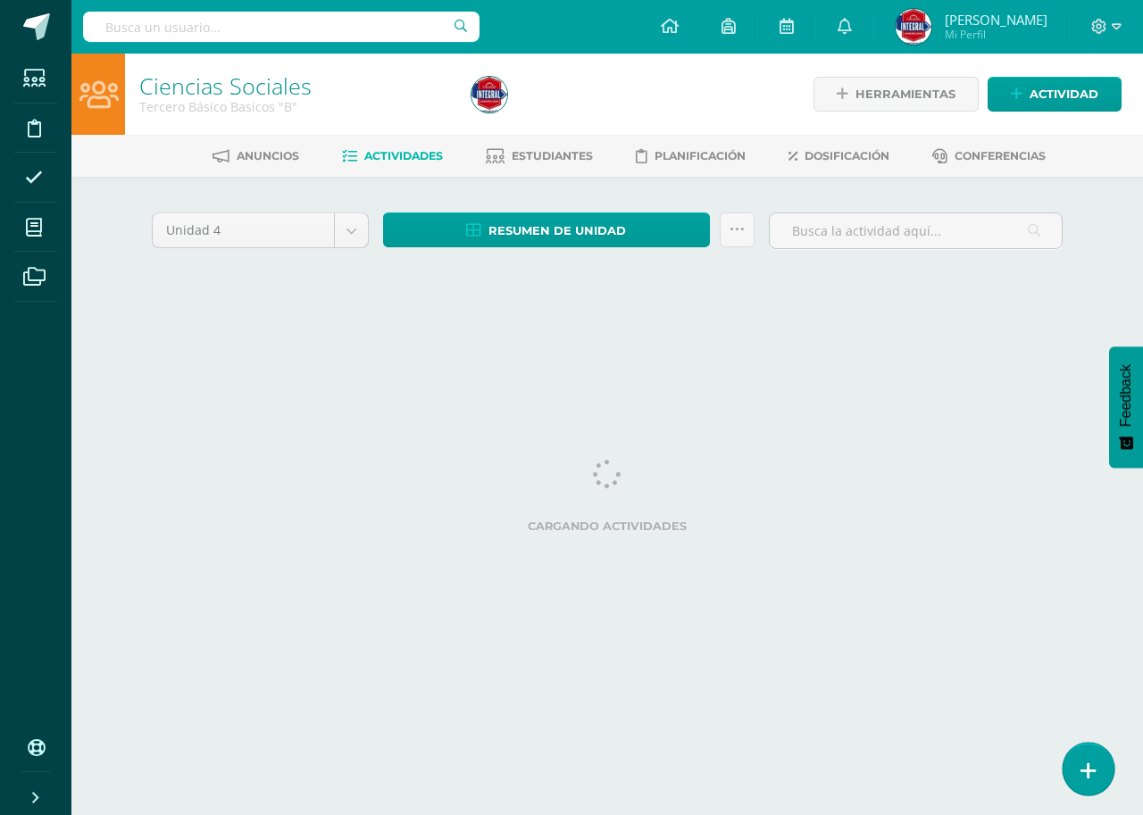
click at [1099, 774] on link at bounding box center [1088, 769] width 51 height 52
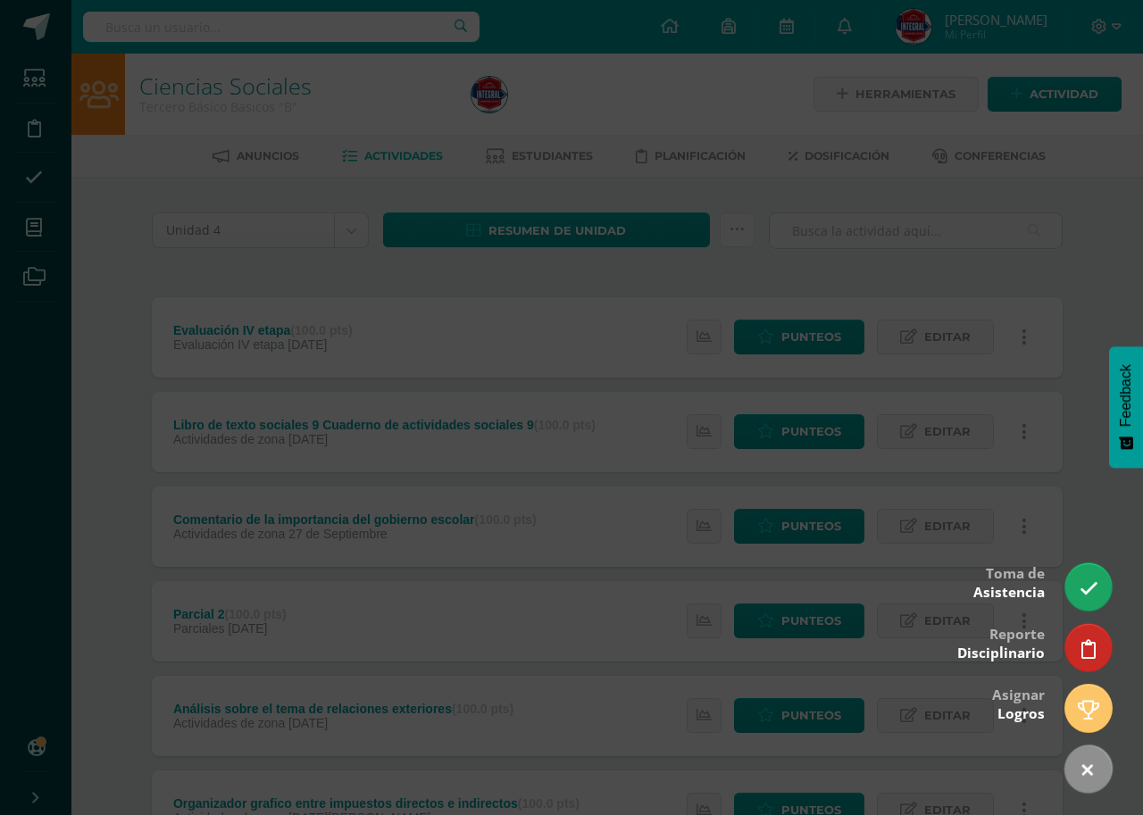
click at [1095, 598] on div at bounding box center [571, 407] width 1143 height 815
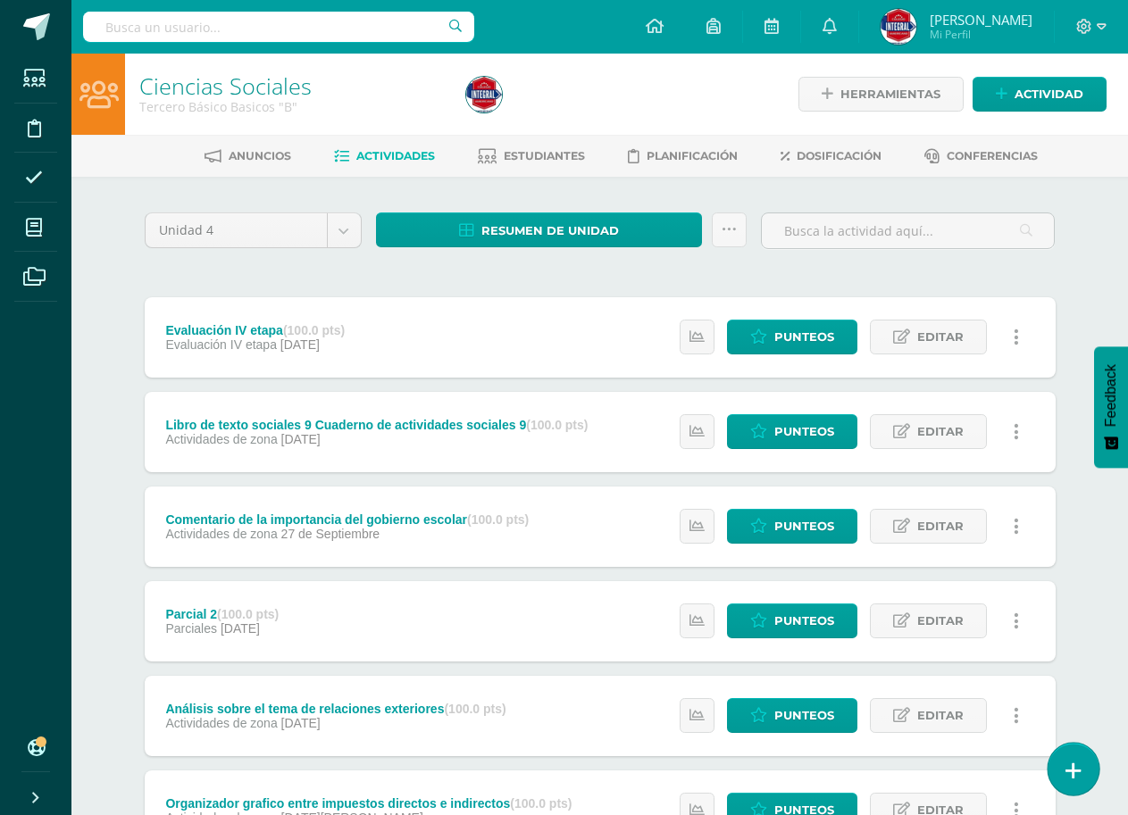
click at [1094, 762] on link at bounding box center [1073, 769] width 51 height 52
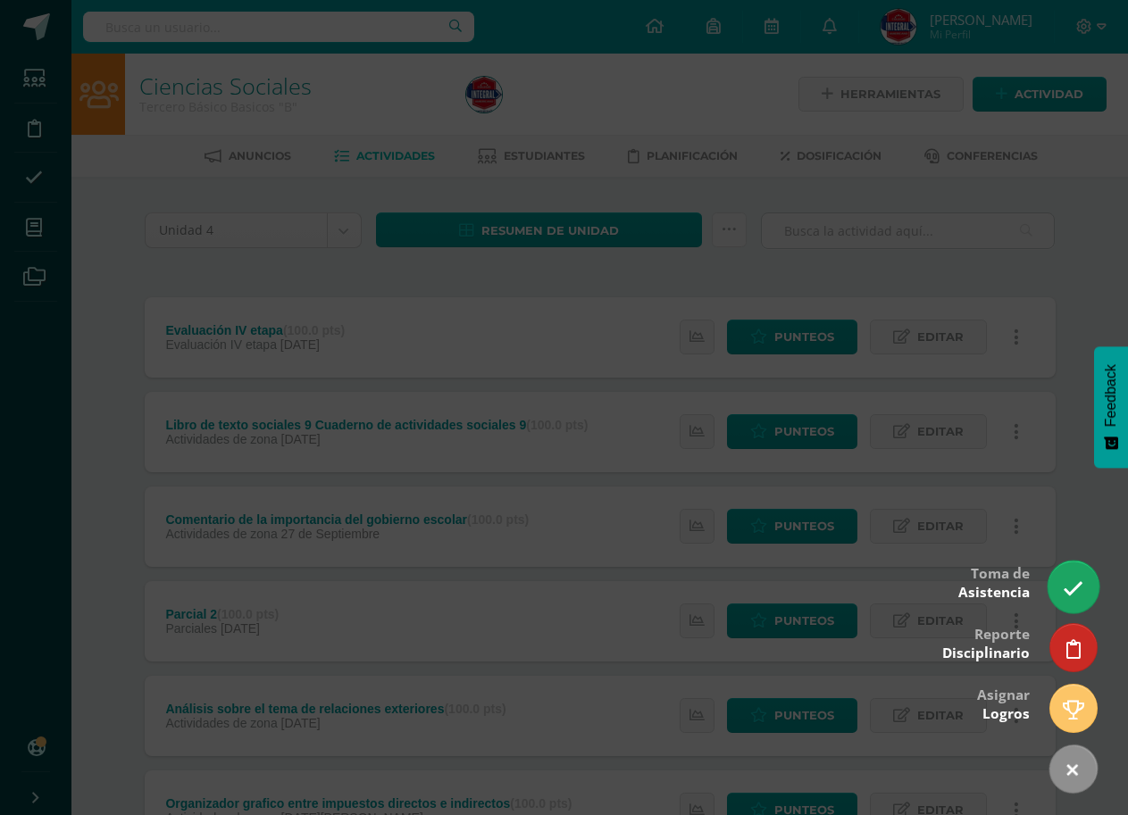
click at [1067, 592] on icon at bounding box center [1073, 589] width 21 height 21
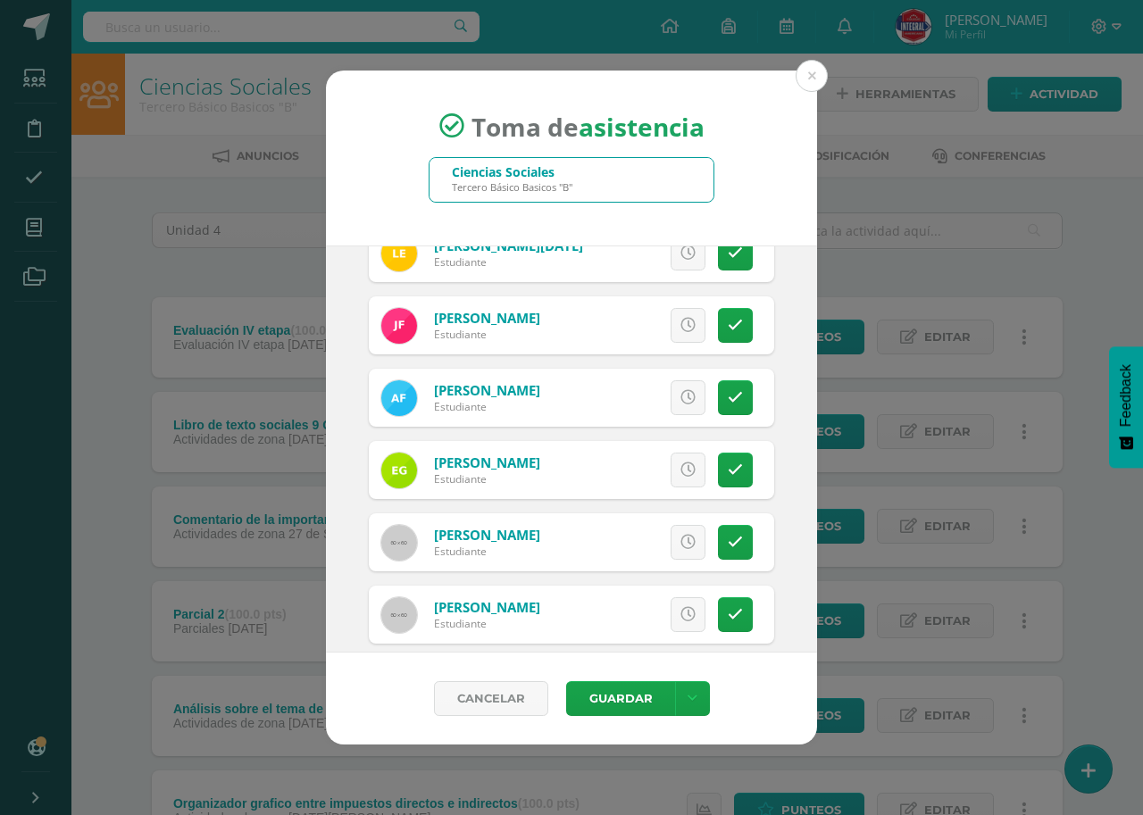
scroll to position [625, 0]
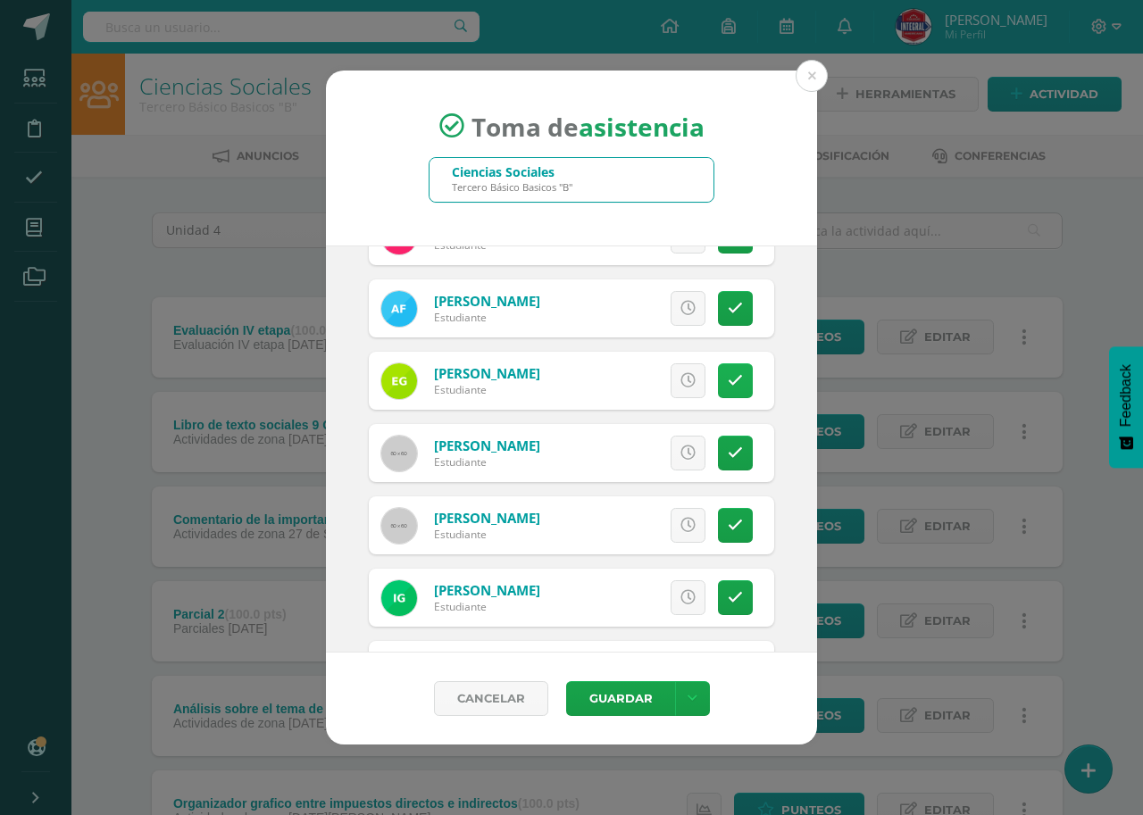
click at [727, 367] on link at bounding box center [735, 381] width 35 height 35
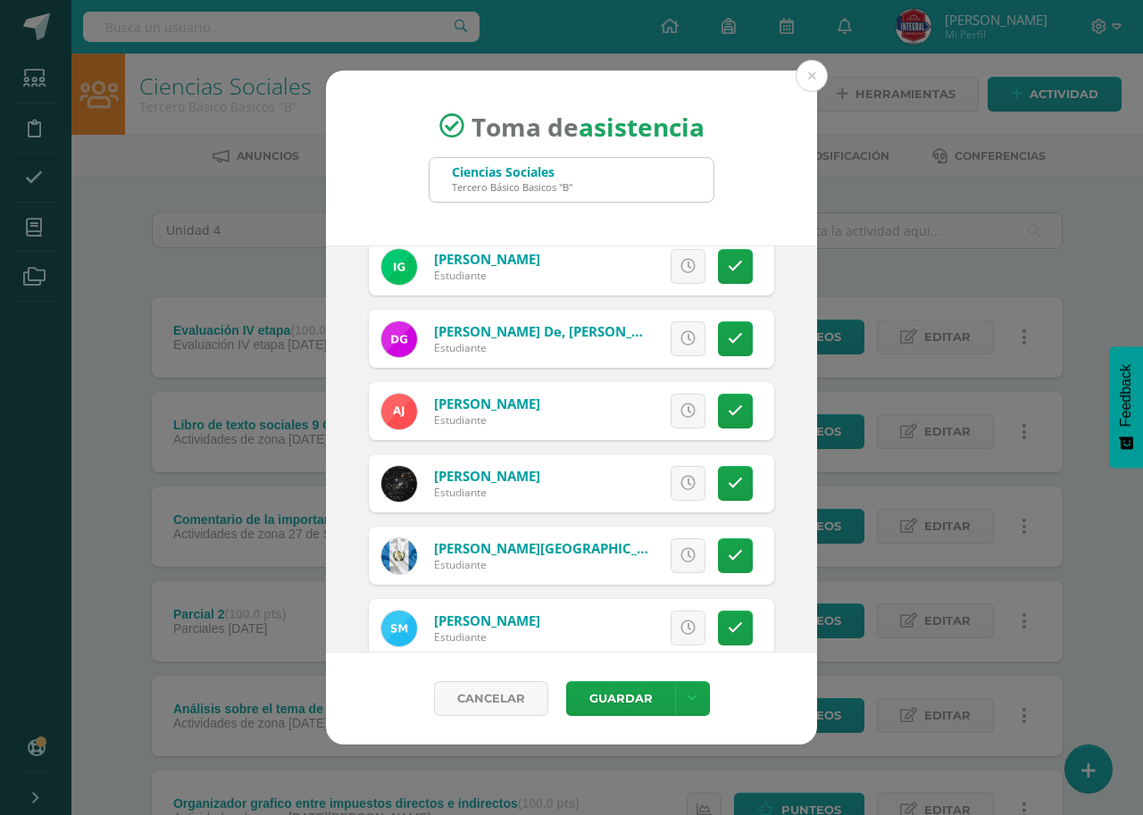
scroll to position [982, 0]
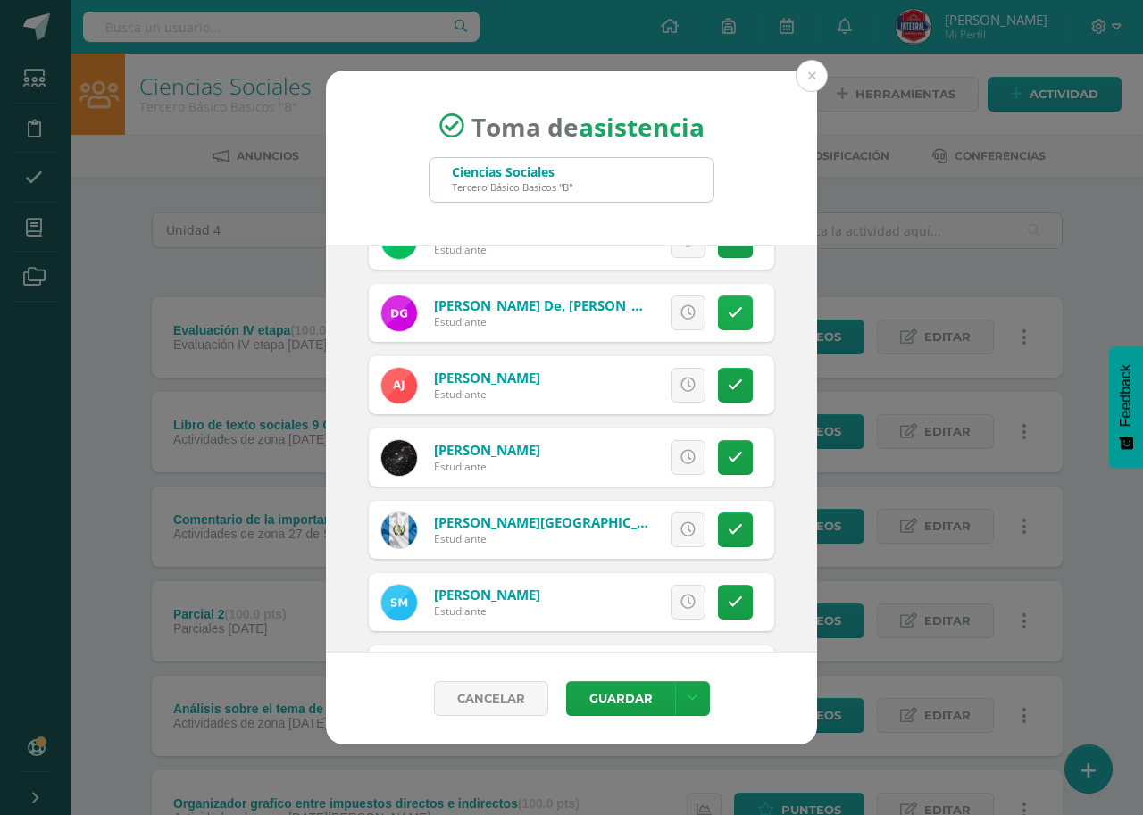
drag, startPoint x: 726, startPoint y: 310, endPoint x: 722, endPoint y: 324, distance: 15.0
click at [728, 310] on icon at bounding box center [735, 312] width 15 height 15
click at [728, 389] on icon at bounding box center [735, 385] width 15 height 15
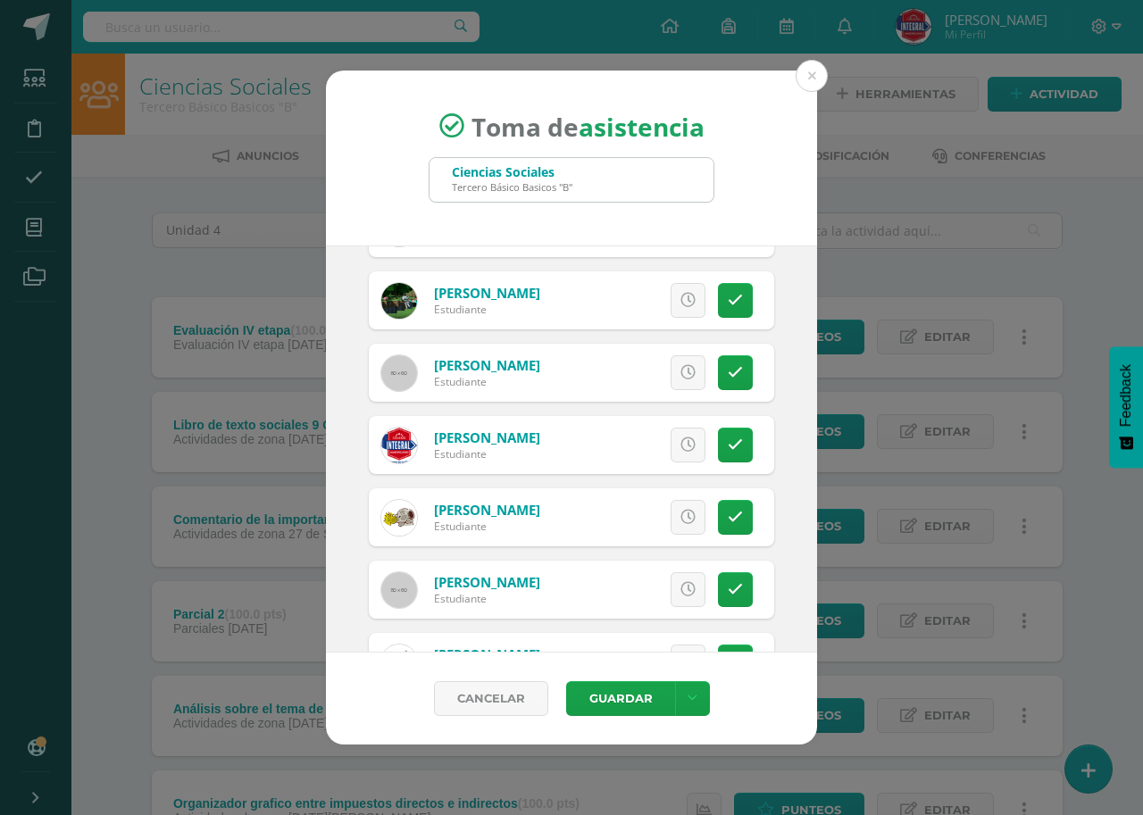
scroll to position [1518, 0]
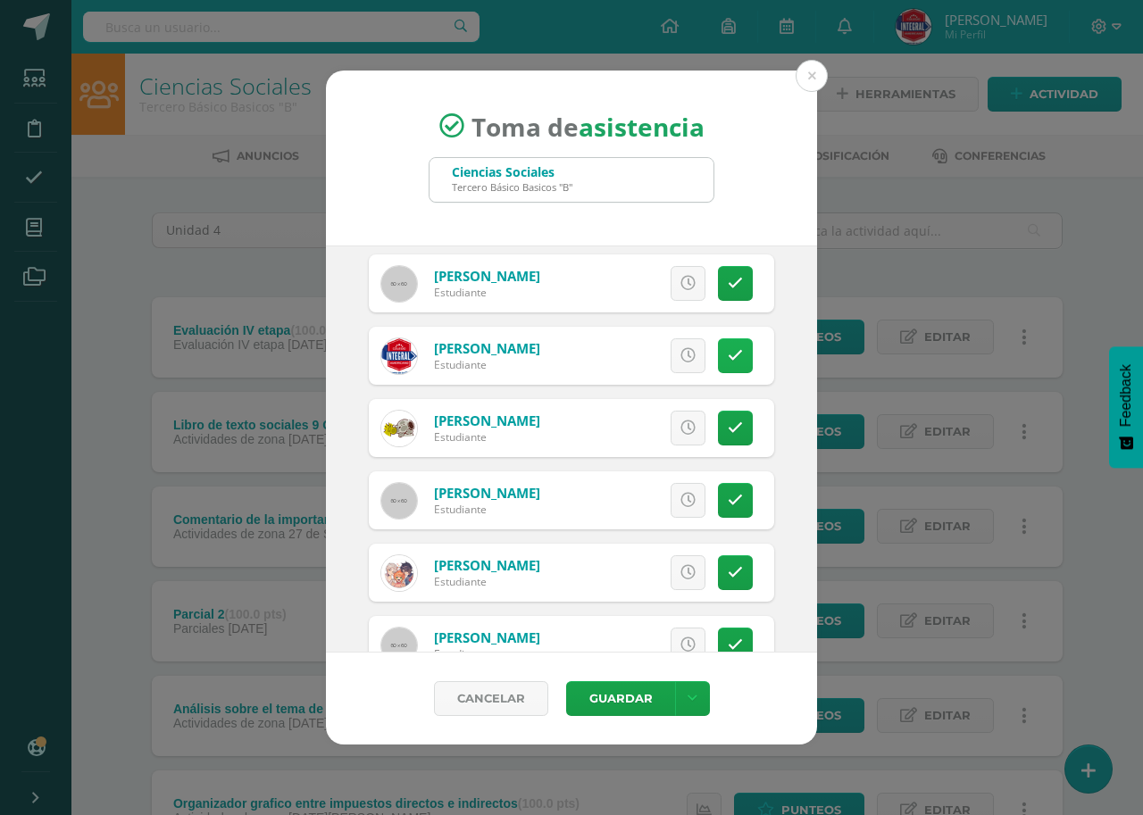
click at [718, 365] on link at bounding box center [735, 356] width 35 height 35
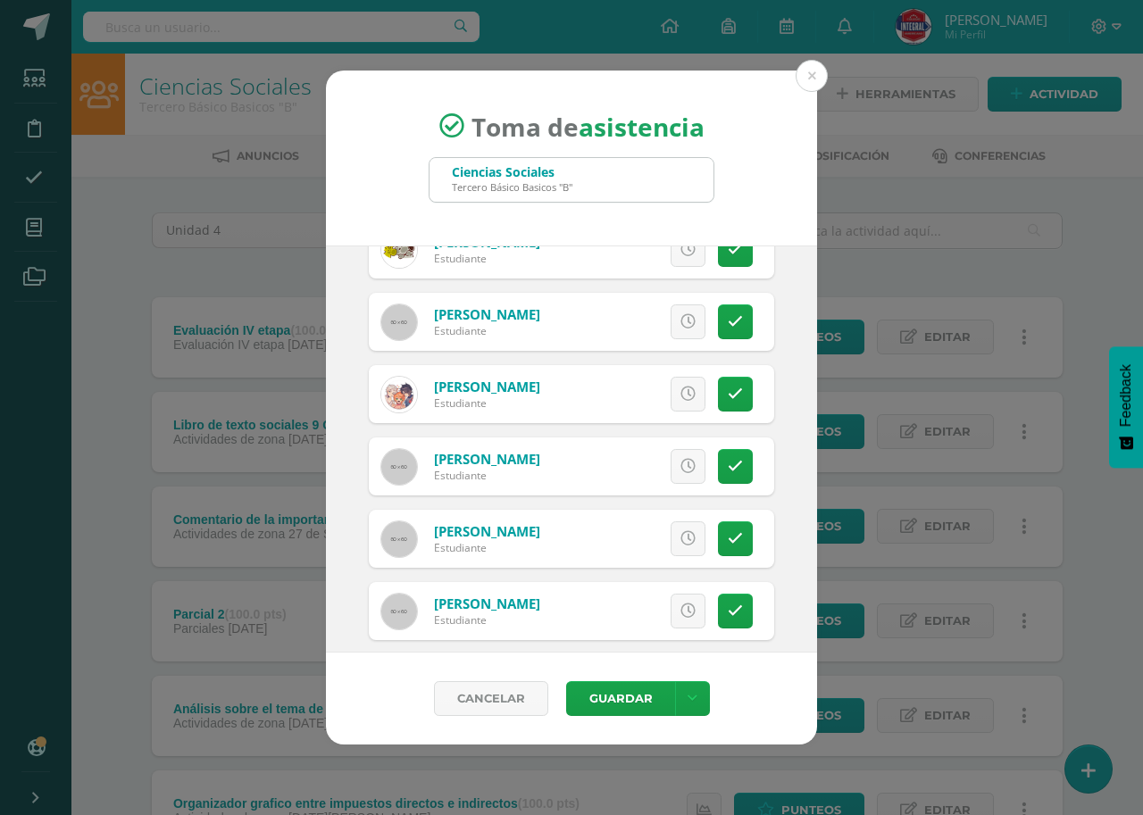
scroll to position [1786, 0]
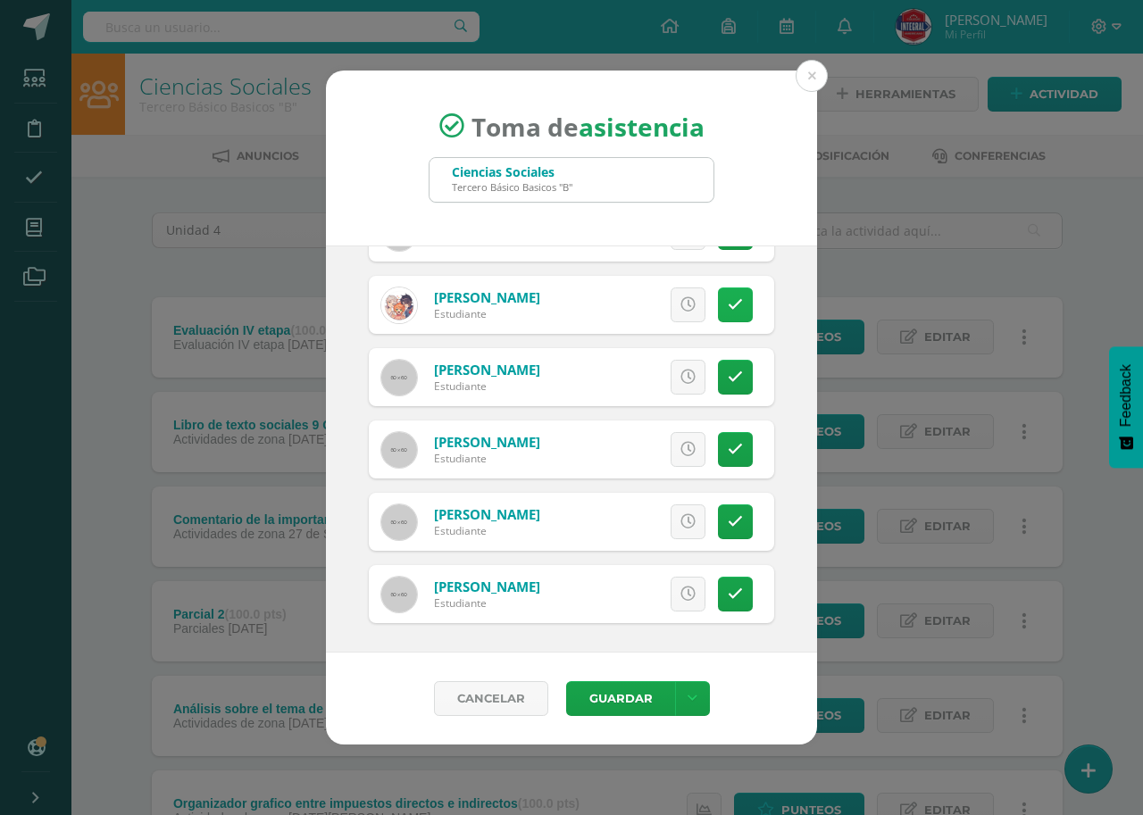
click at [728, 307] on icon at bounding box center [735, 304] width 15 height 15
click at [728, 523] on icon at bounding box center [735, 521] width 15 height 15
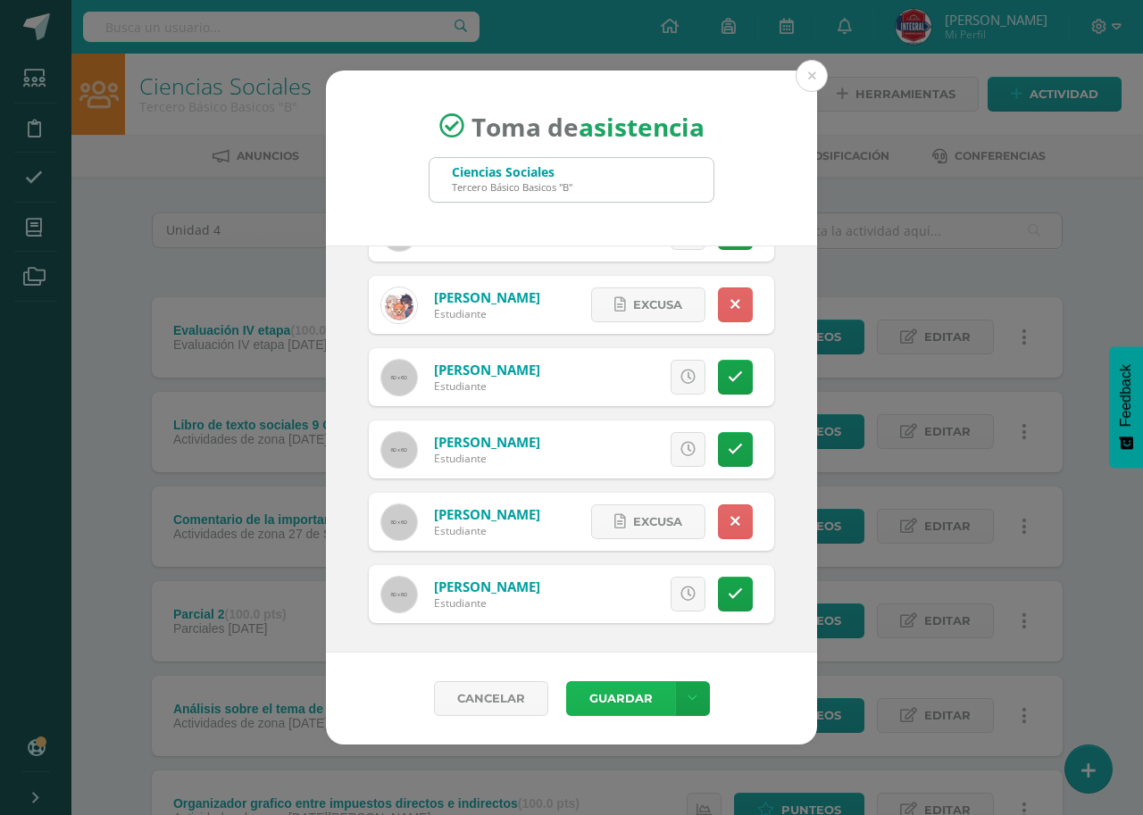
drag, startPoint x: 625, startPoint y: 695, endPoint x: 901, endPoint y: 715, distance: 276.8
click at [629, 695] on button "Guardar" at bounding box center [620, 698] width 109 height 35
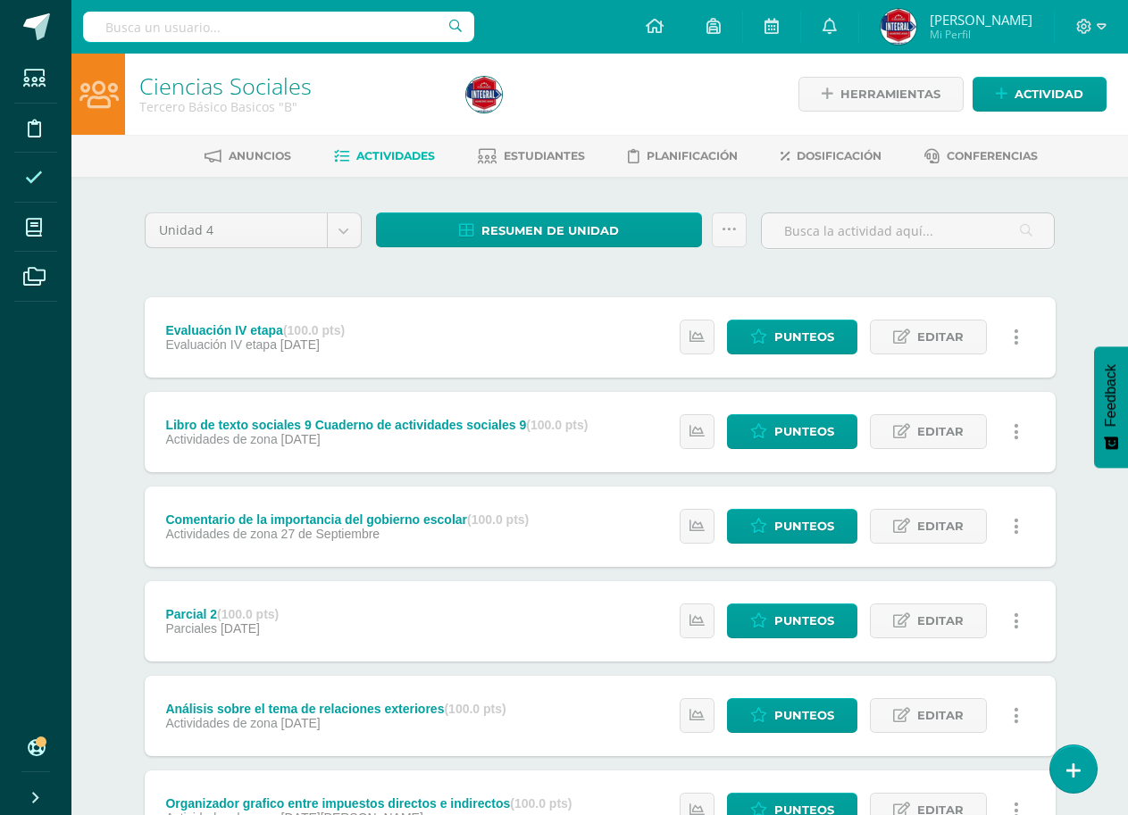
click at [37, 170] on icon at bounding box center [34, 178] width 18 height 18
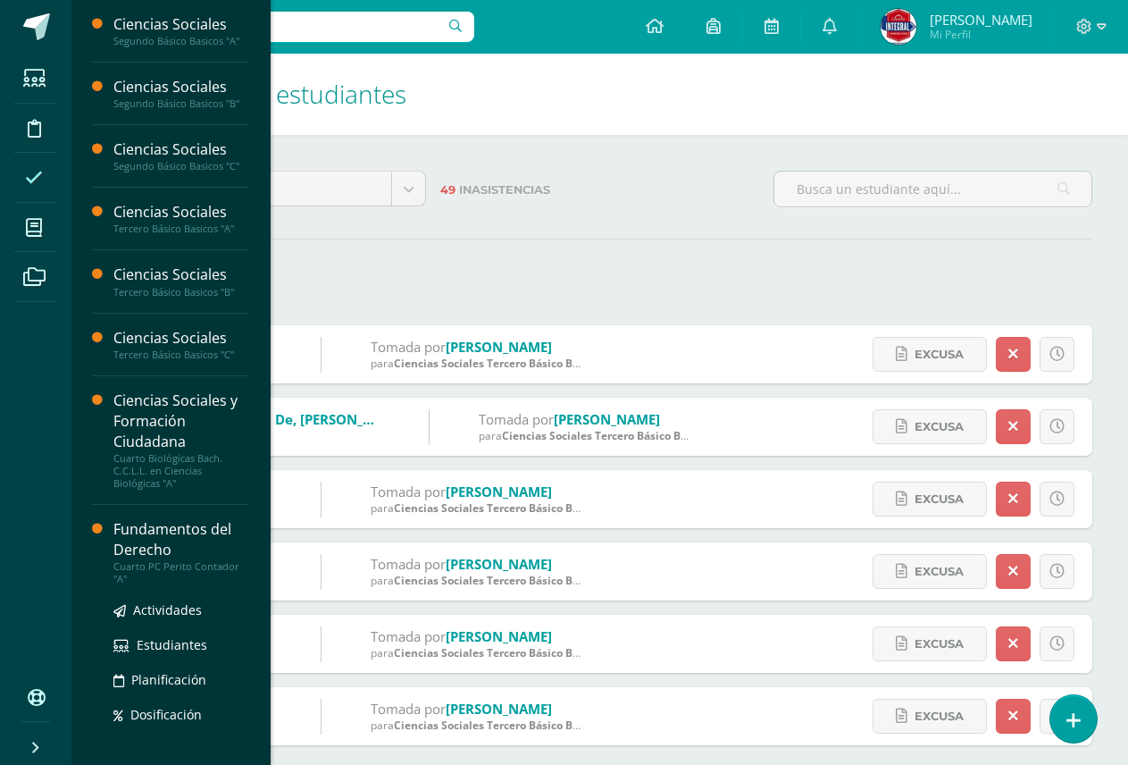
click at [150, 549] on div "Fundamentos del Derecho" at bounding box center [181, 539] width 136 height 41
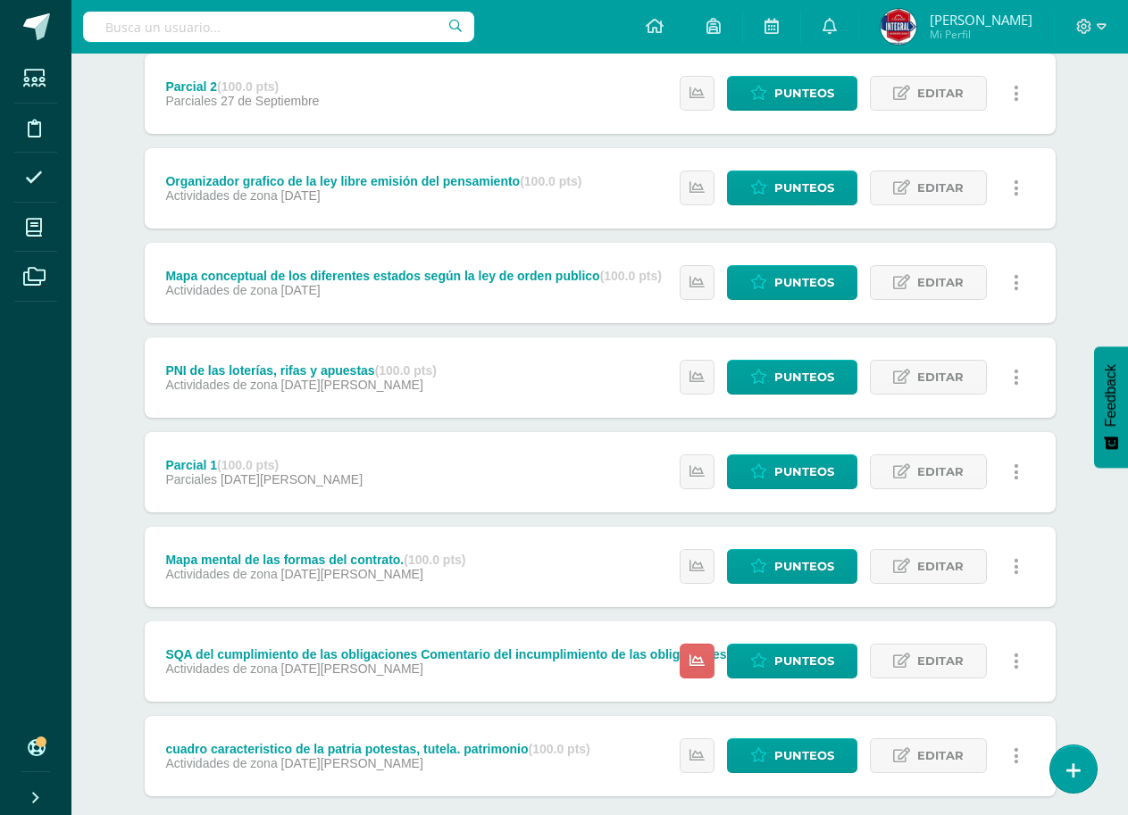
scroll to position [533, 0]
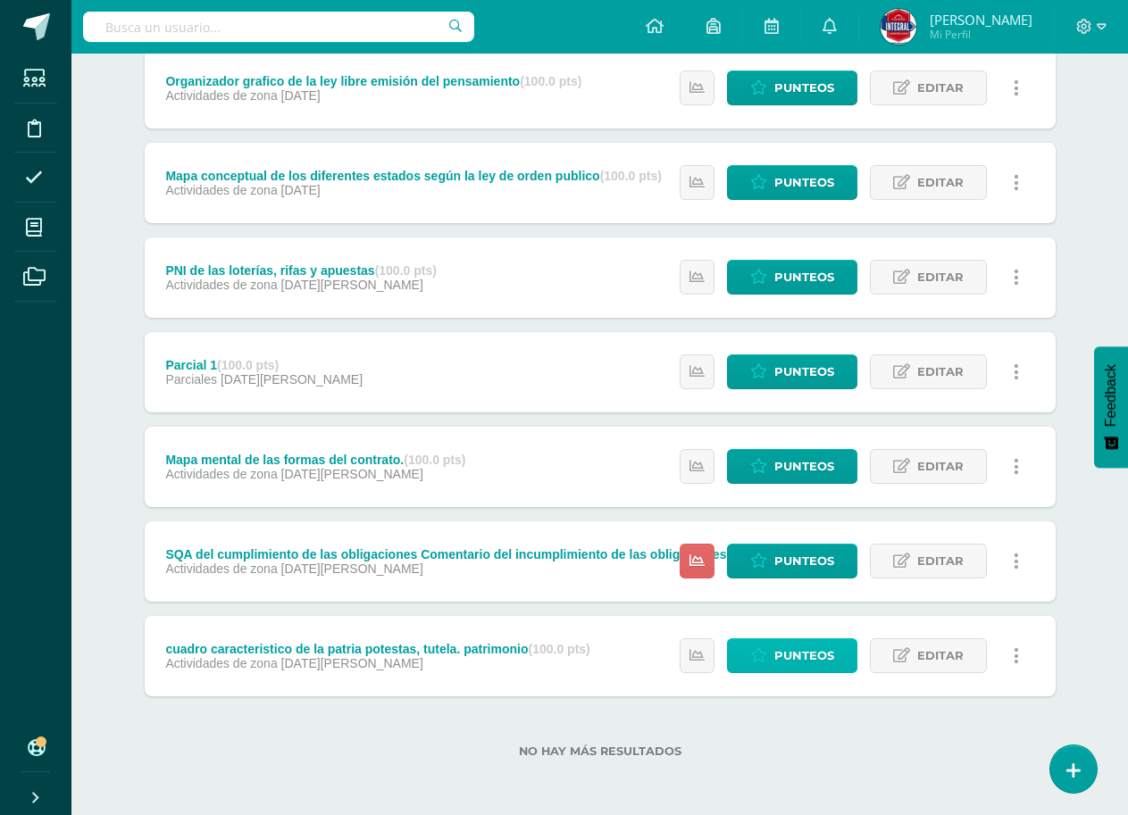
click at [765, 657] on icon at bounding box center [758, 655] width 17 height 15
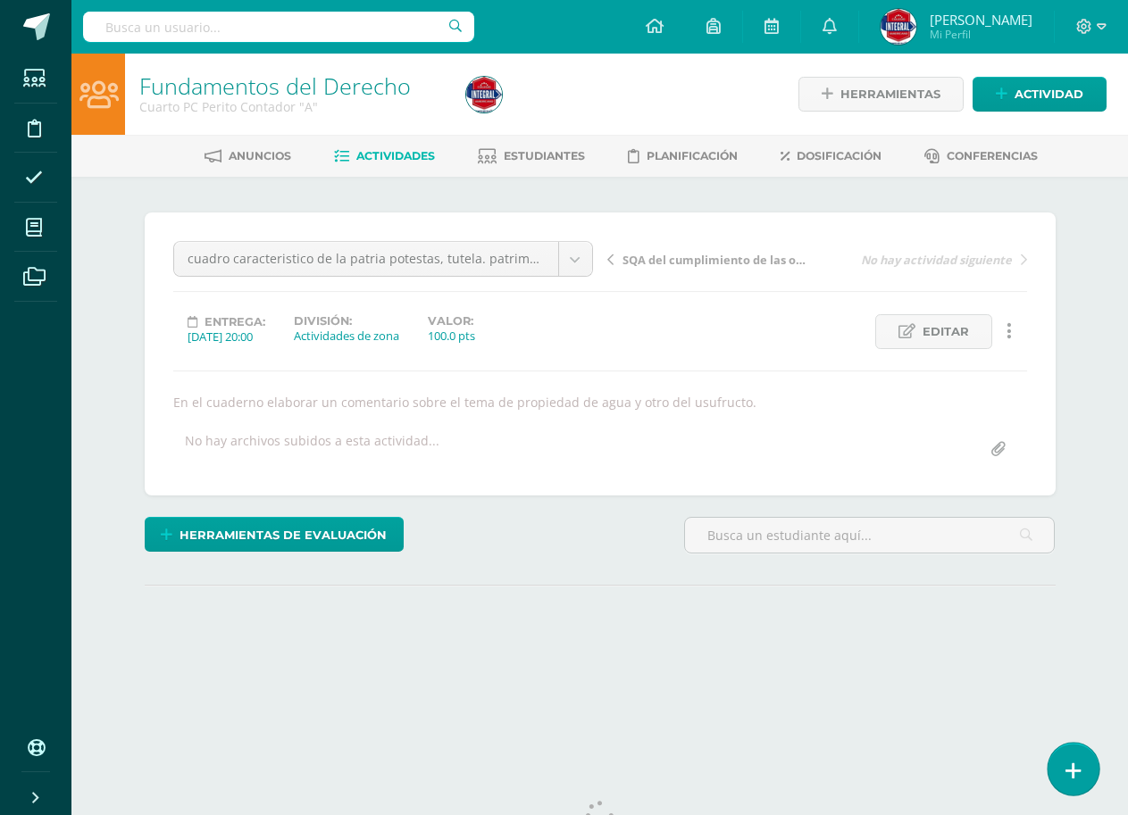
click at [1091, 783] on link at bounding box center [1073, 769] width 51 height 52
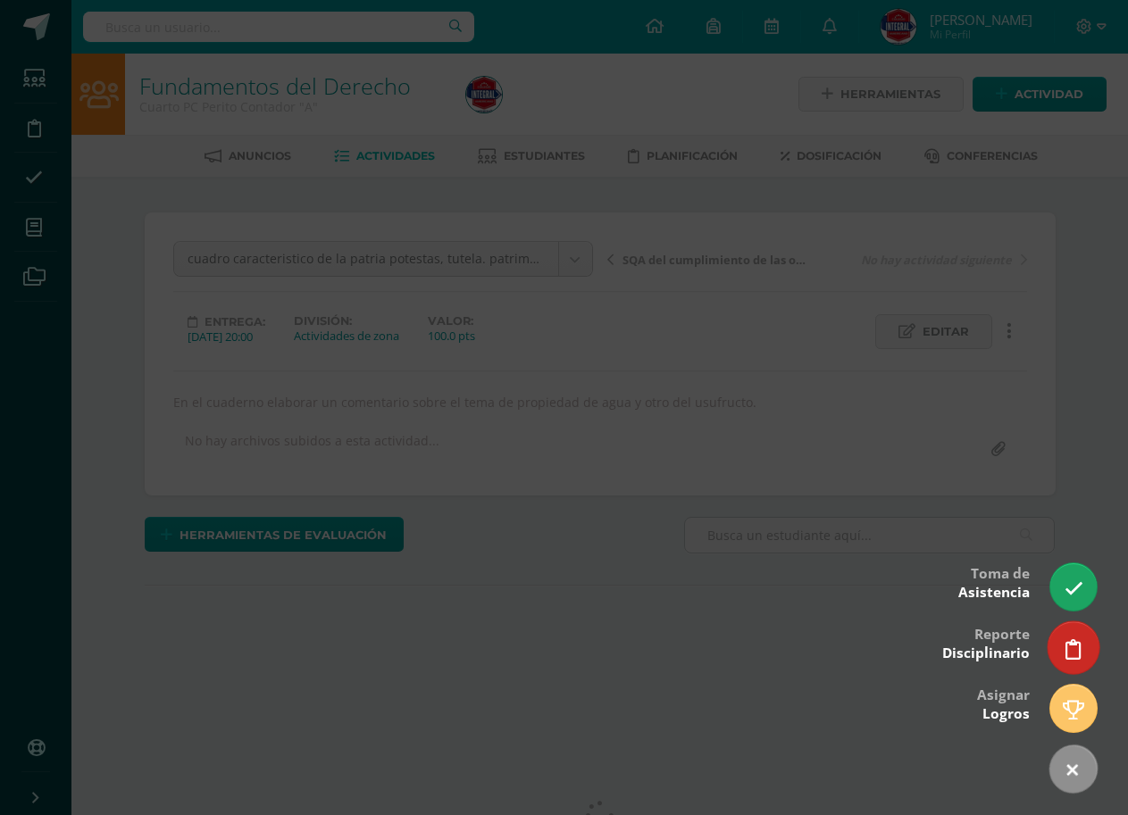
click at [1077, 645] on icon at bounding box center [1074, 650] width 16 height 21
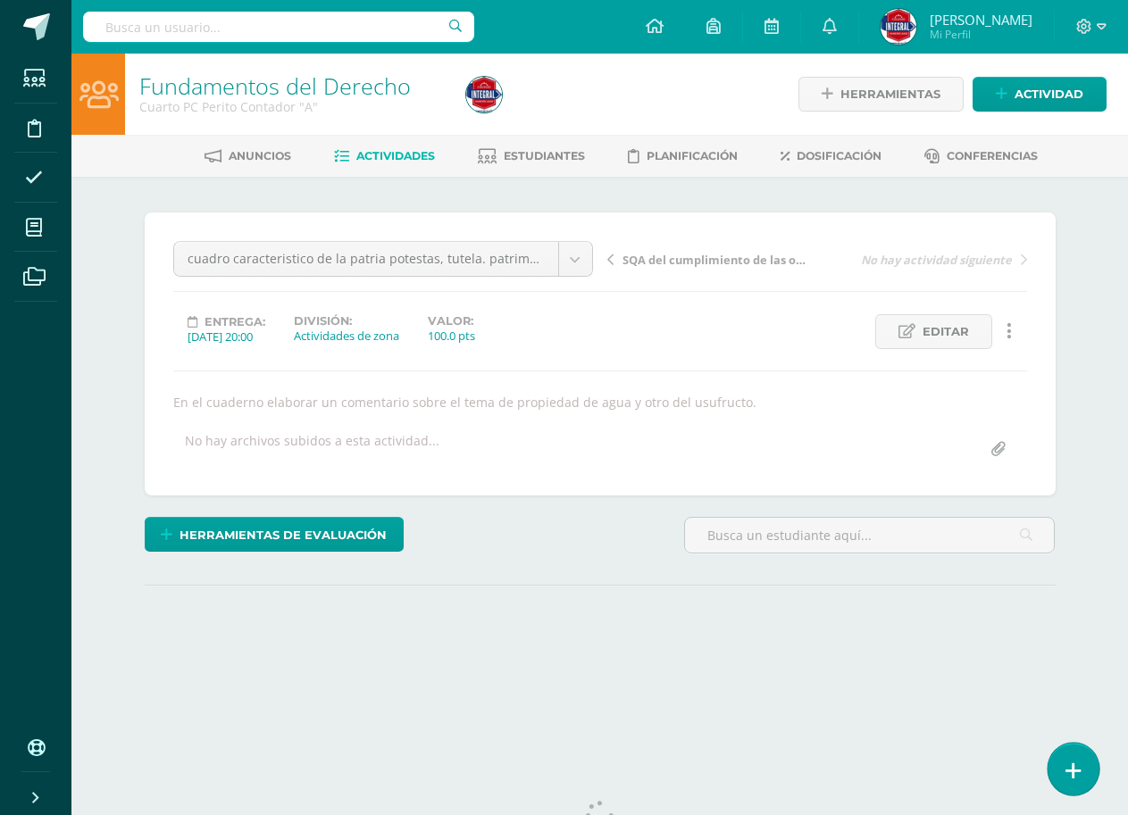
click at [1069, 761] on icon at bounding box center [1074, 771] width 16 height 21
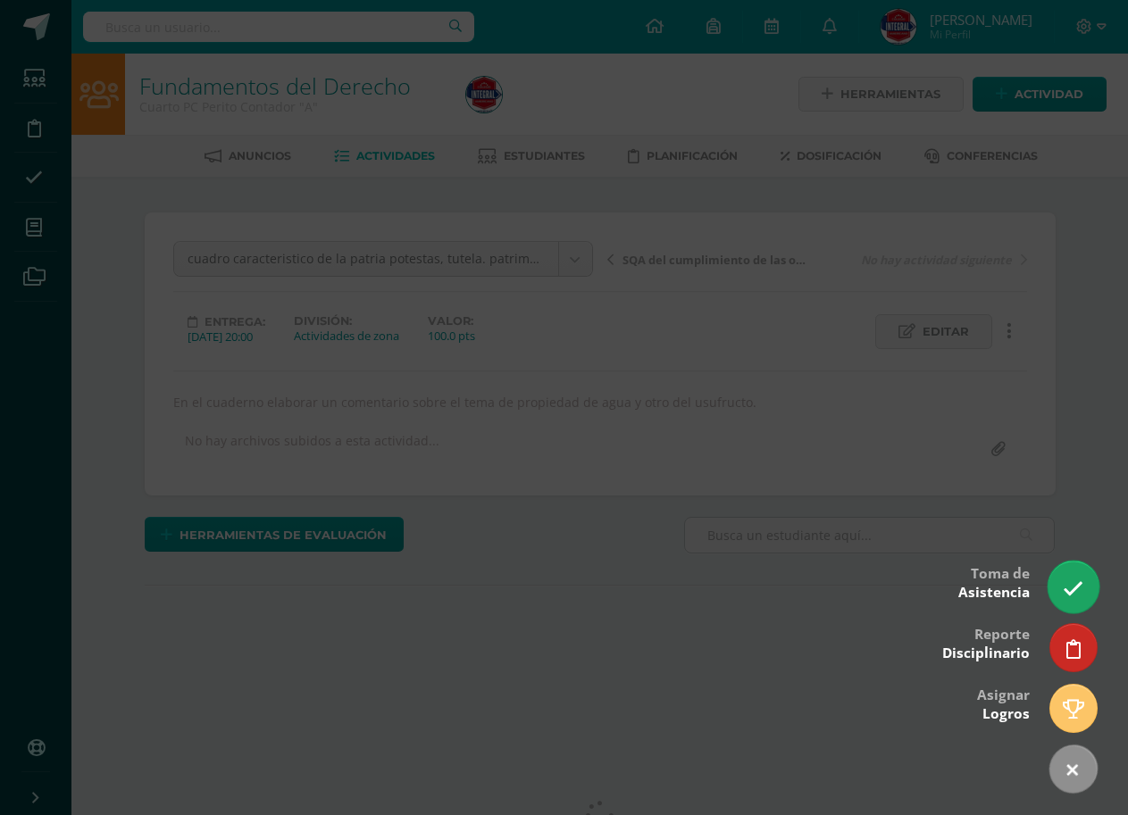
click at [1073, 590] on icon at bounding box center [1073, 589] width 21 height 21
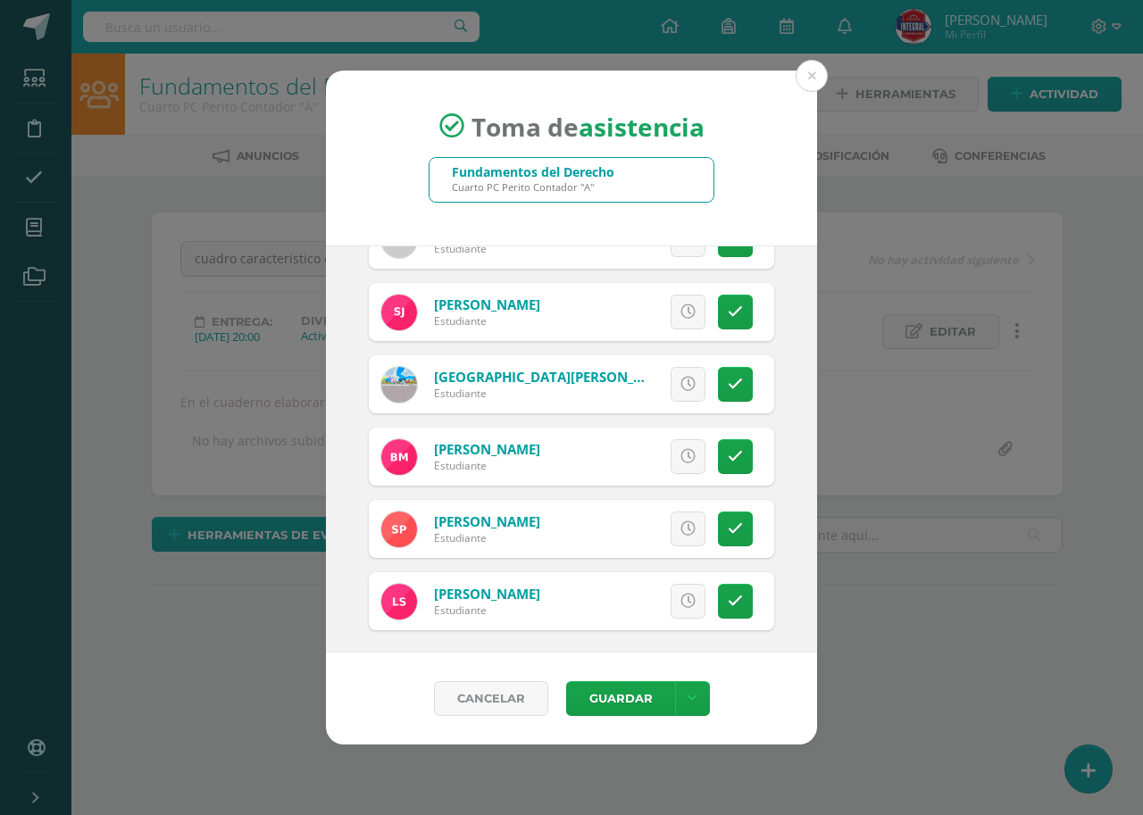
scroll to position [412, 0]
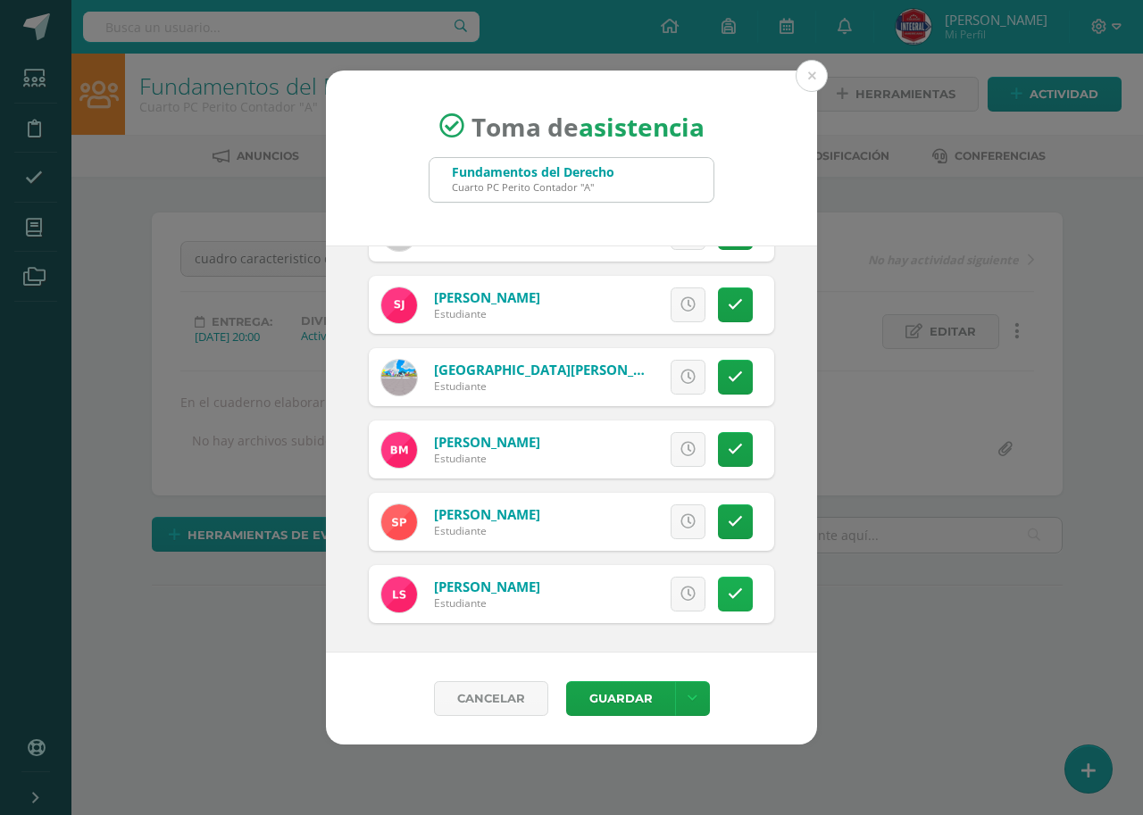
click at [728, 591] on icon at bounding box center [735, 594] width 15 height 15
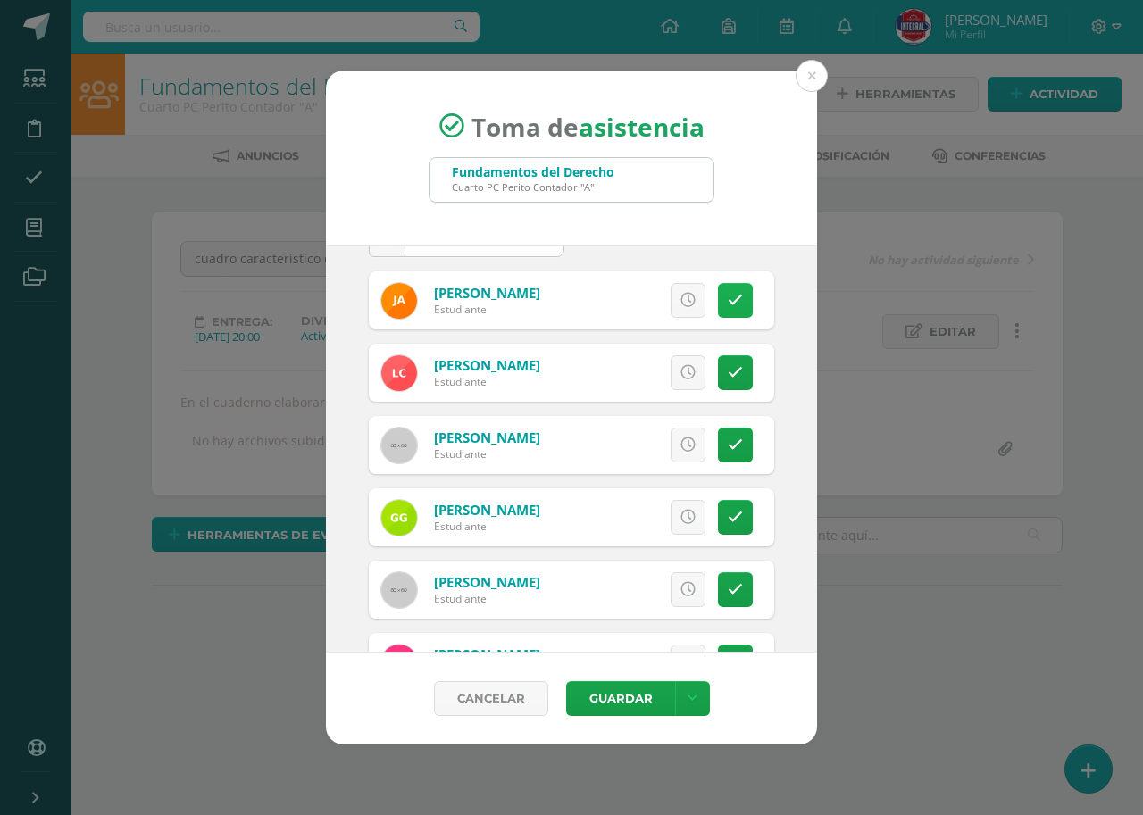
click at [719, 311] on link at bounding box center [735, 300] width 35 height 35
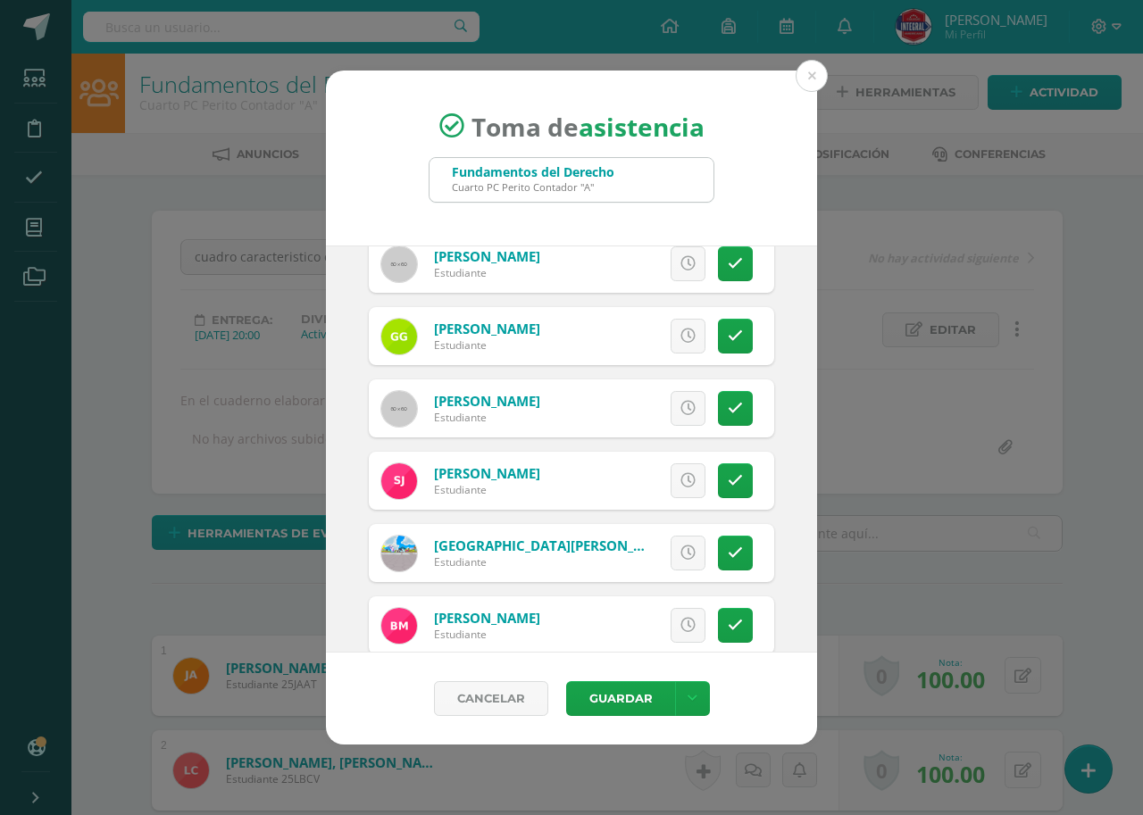
scroll to position [412, 0]
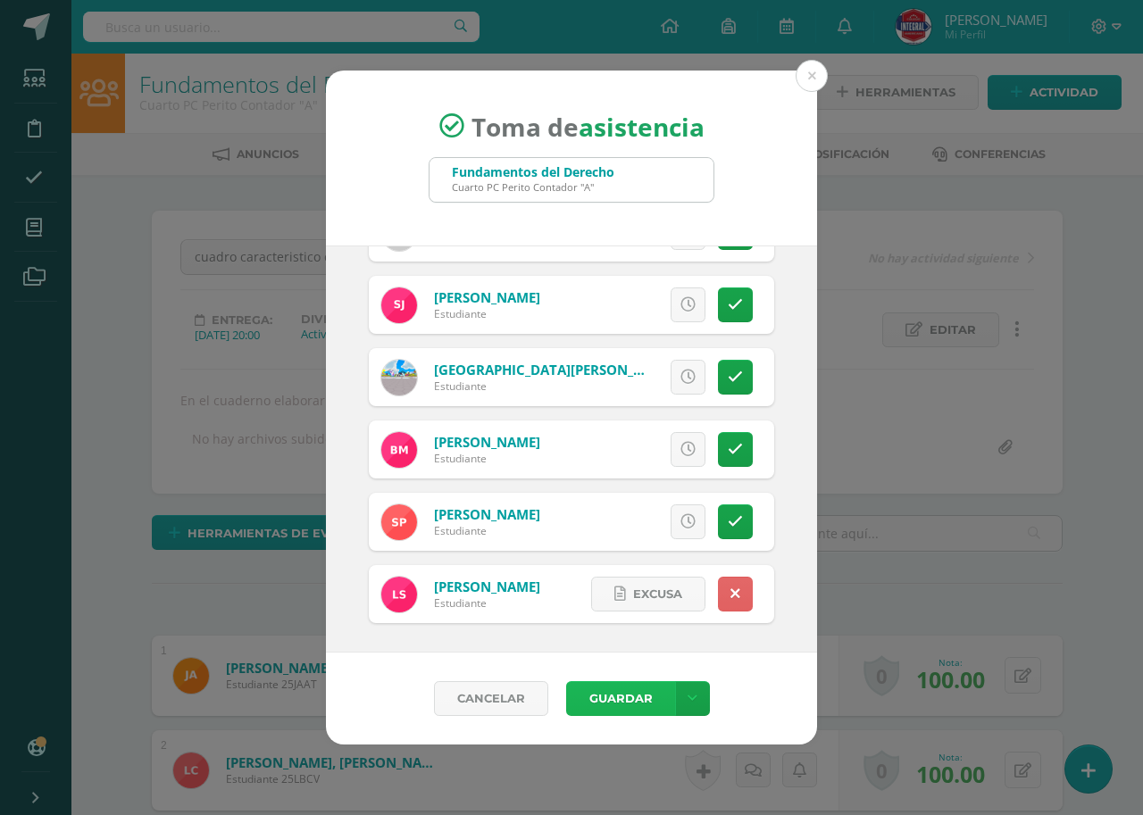
click at [588, 696] on button "Guardar" at bounding box center [620, 698] width 109 height 35
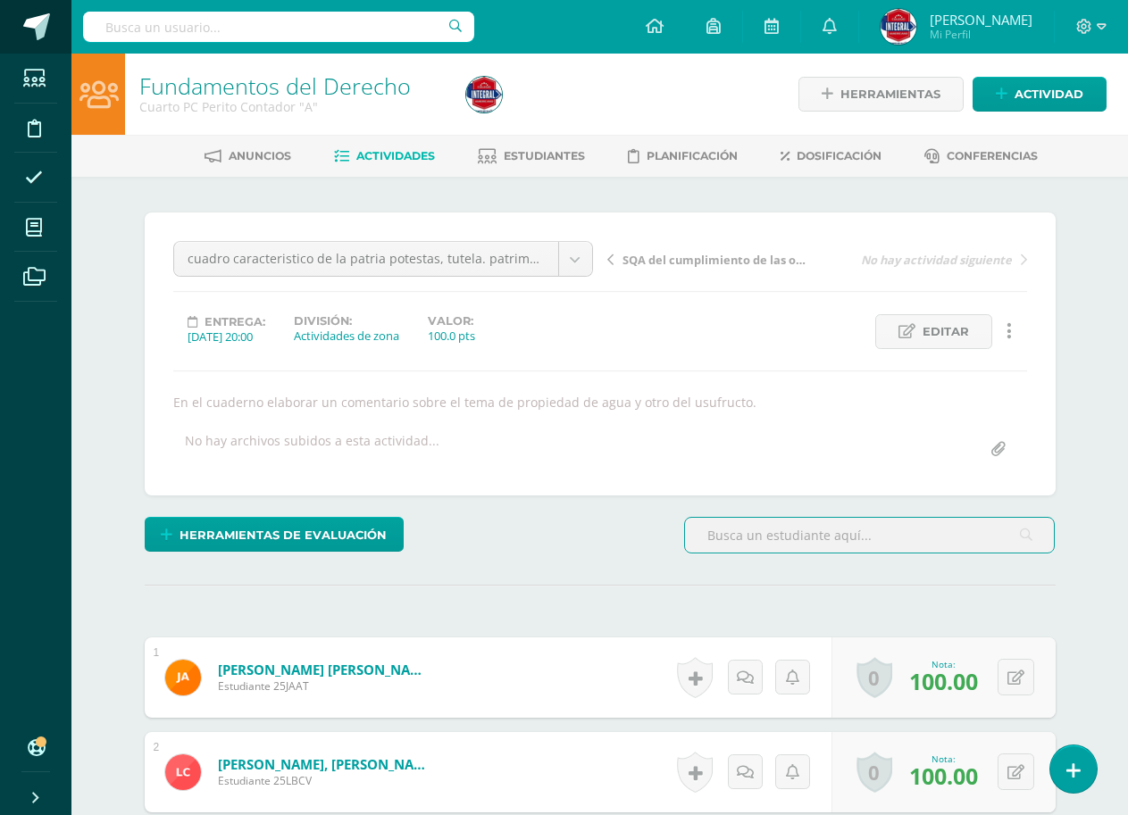
click at [24, 19] on span at bounding box center [36, 26] width 27 height 27
